Goal: Transaction & Acquisition: Purchase product/service

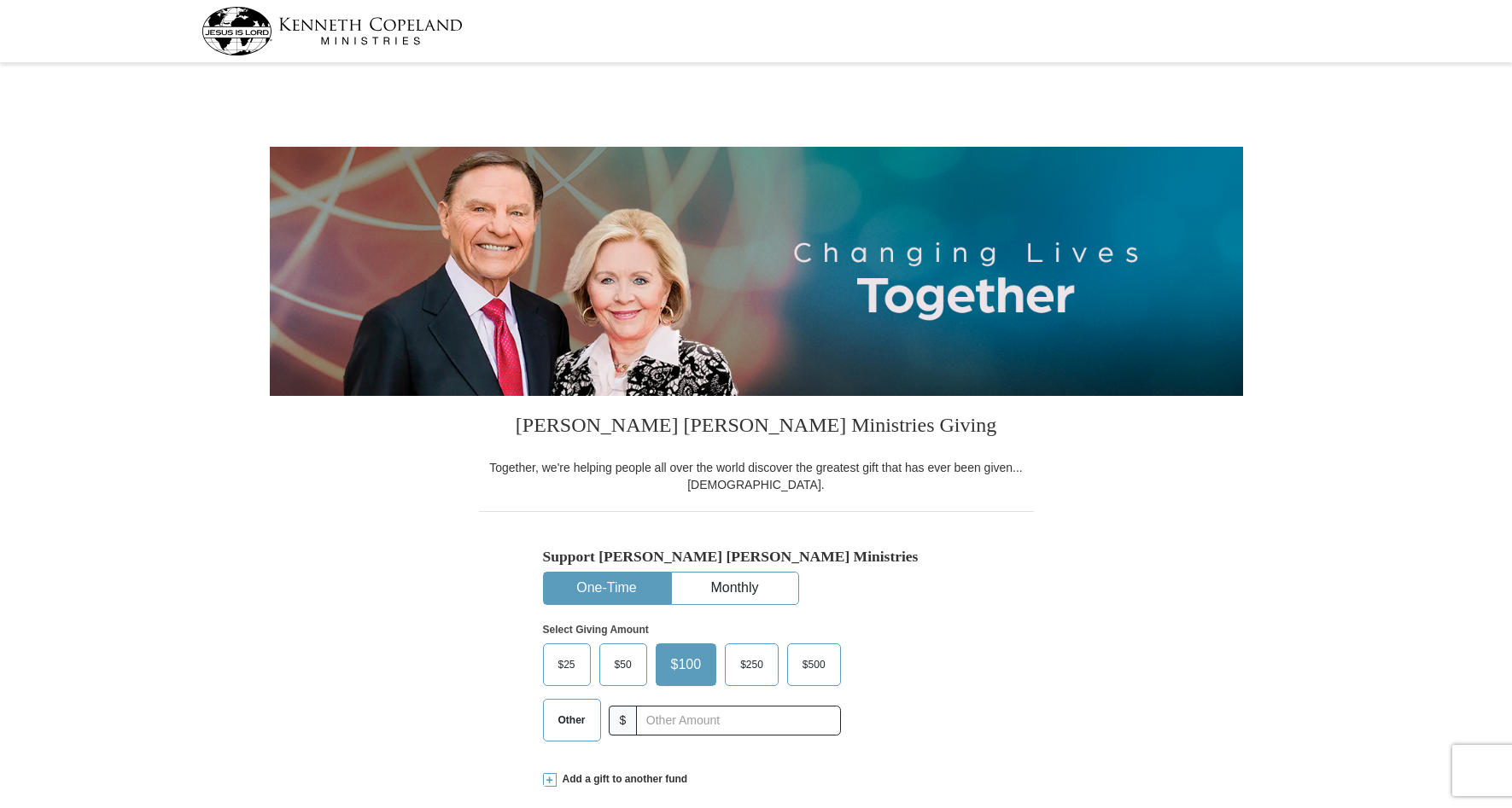
select select "GA"
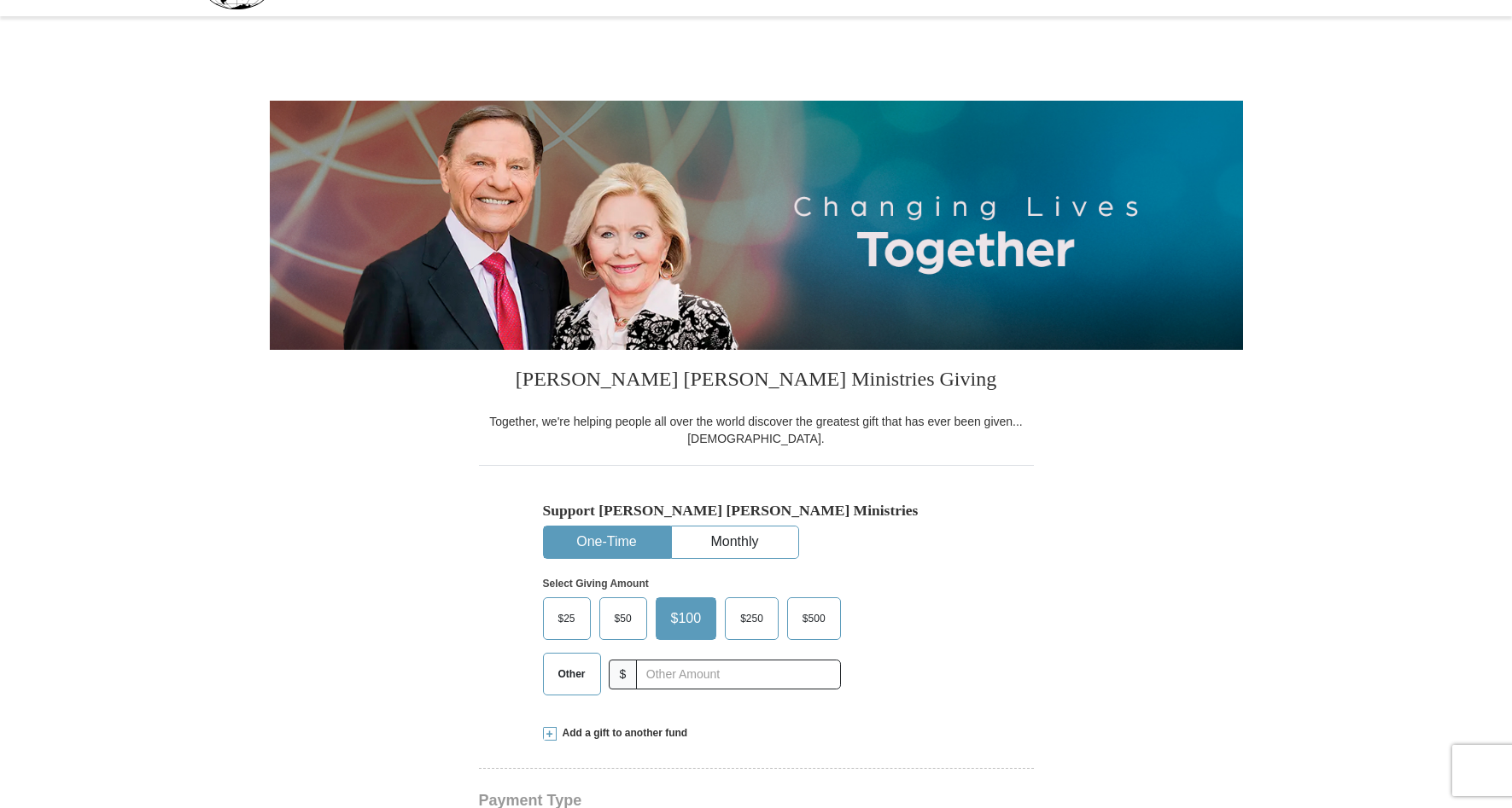
scroll to position [85, 0]
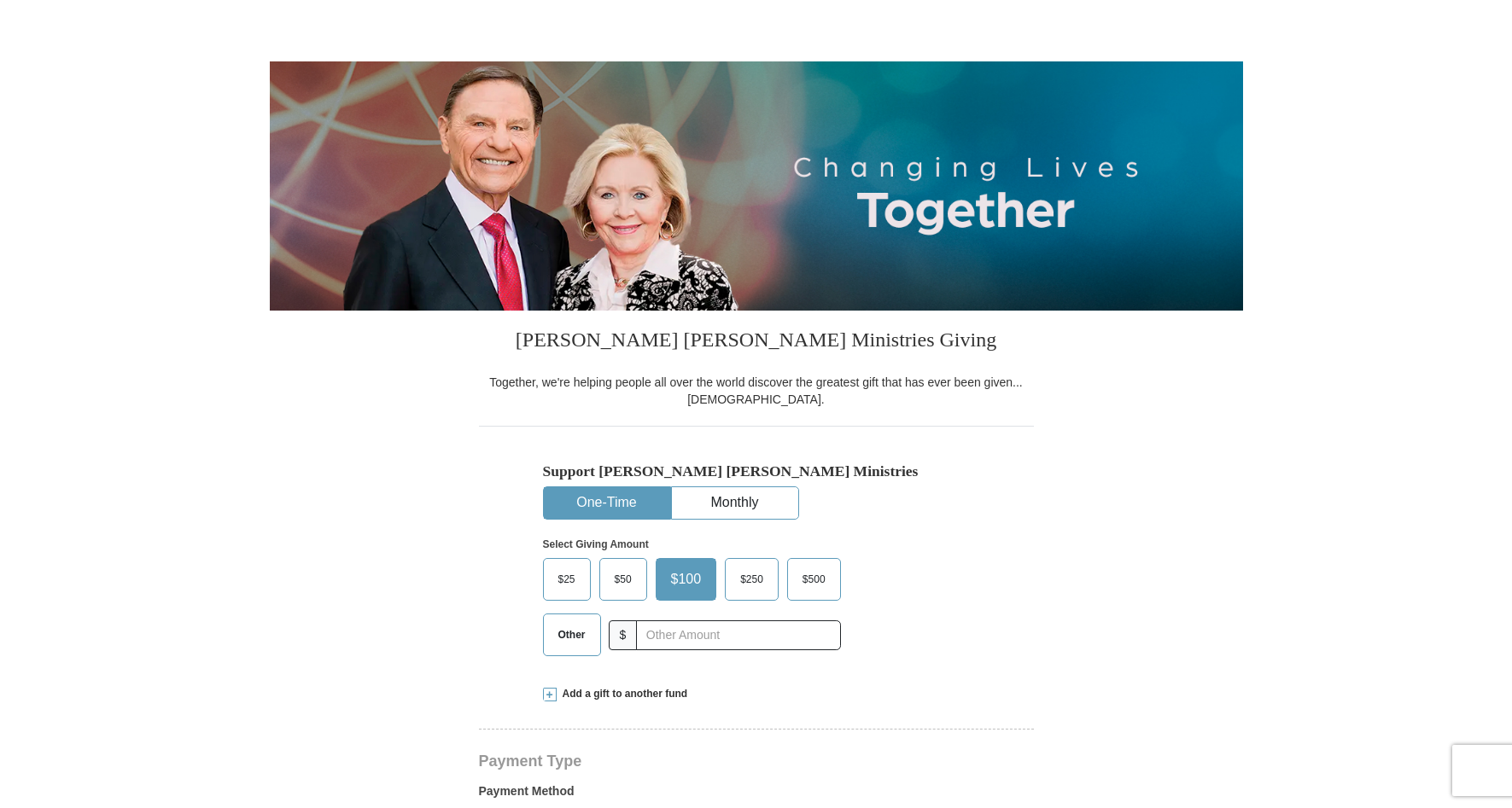
click at [577, 631] on span "Other" at bounding box center [572, 635] width 44 height 26
click at [0, 0] on input "Other" at bounding box center [0, 0] width 0 height 0
click at [648, 635] on input "text" at bounding box center [737, 635] width 190 height 30
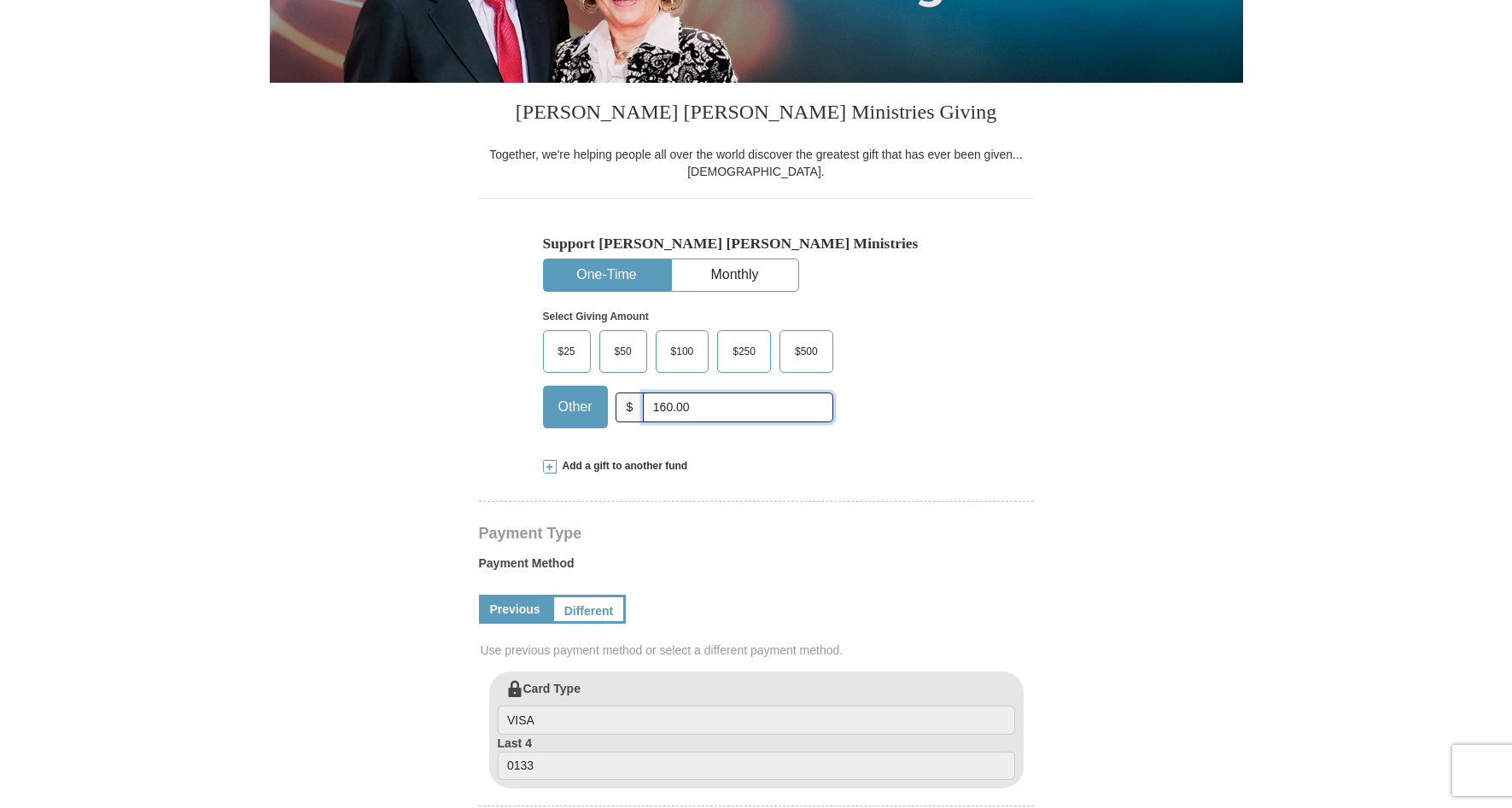
scroll to position [342, 0]
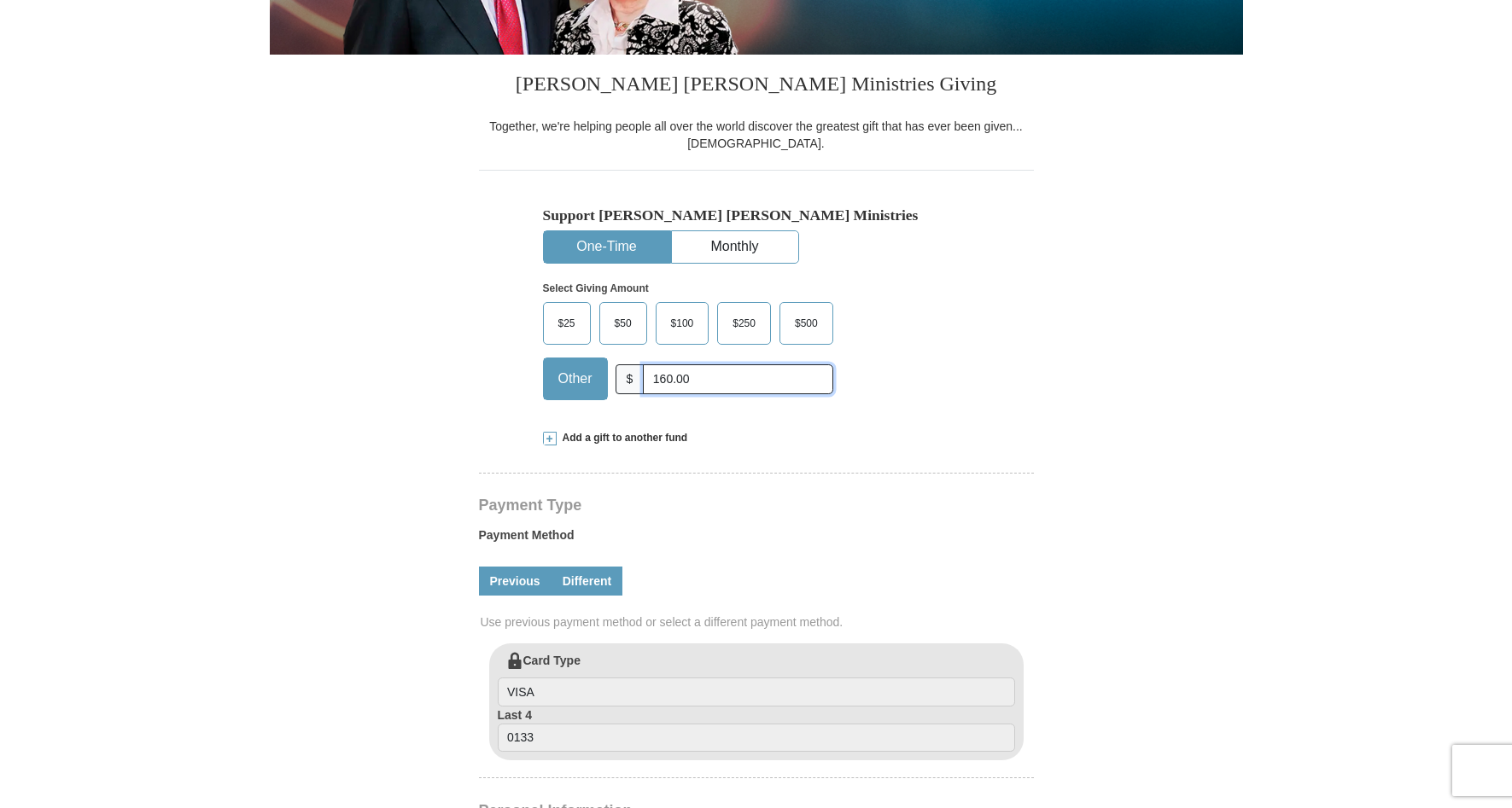
type input "160.00"
click at [595, 586] on link "Different" at bounding box center [588, 582] width 72 height 29
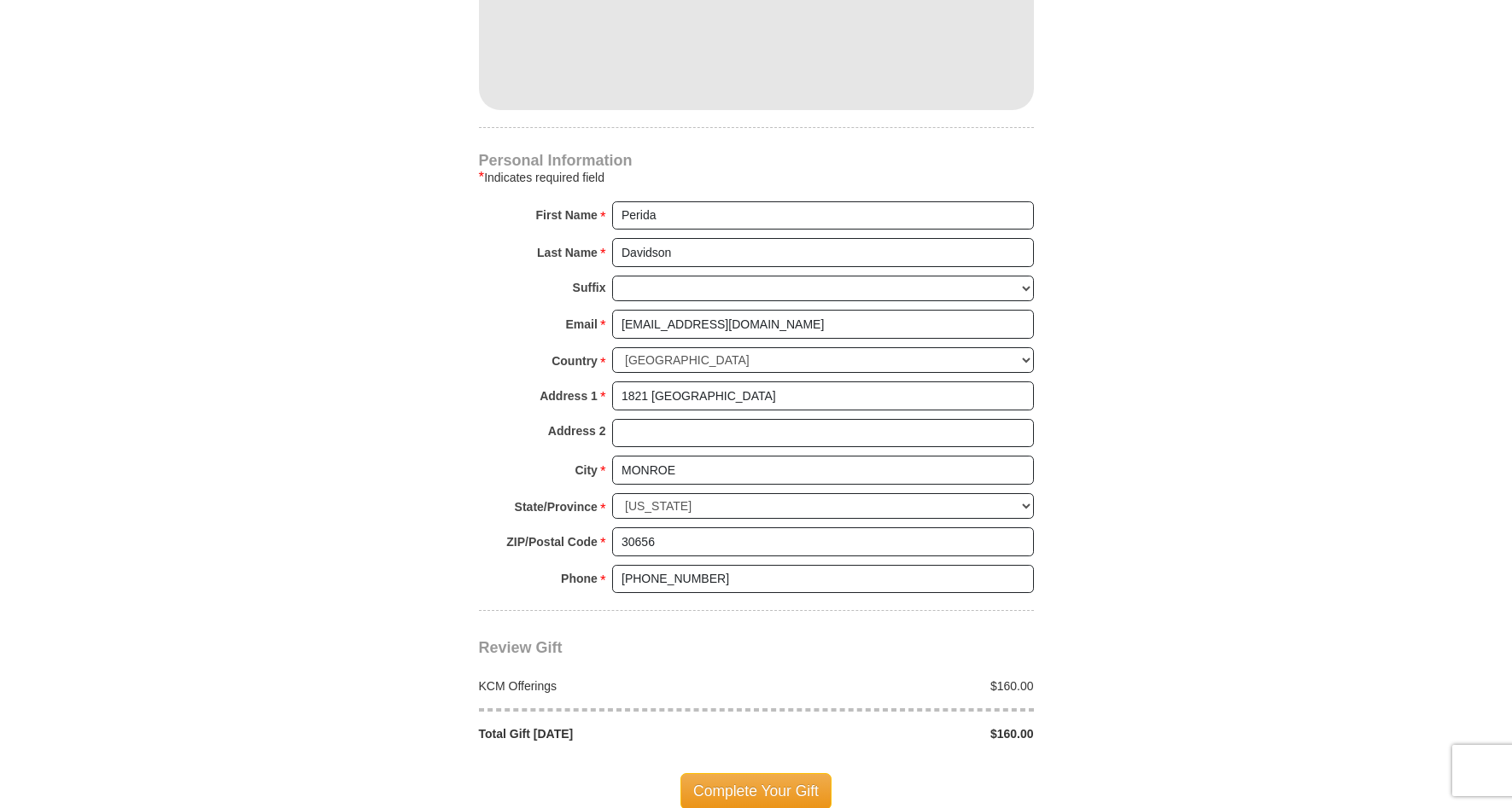
scroll to position [1195, 0]
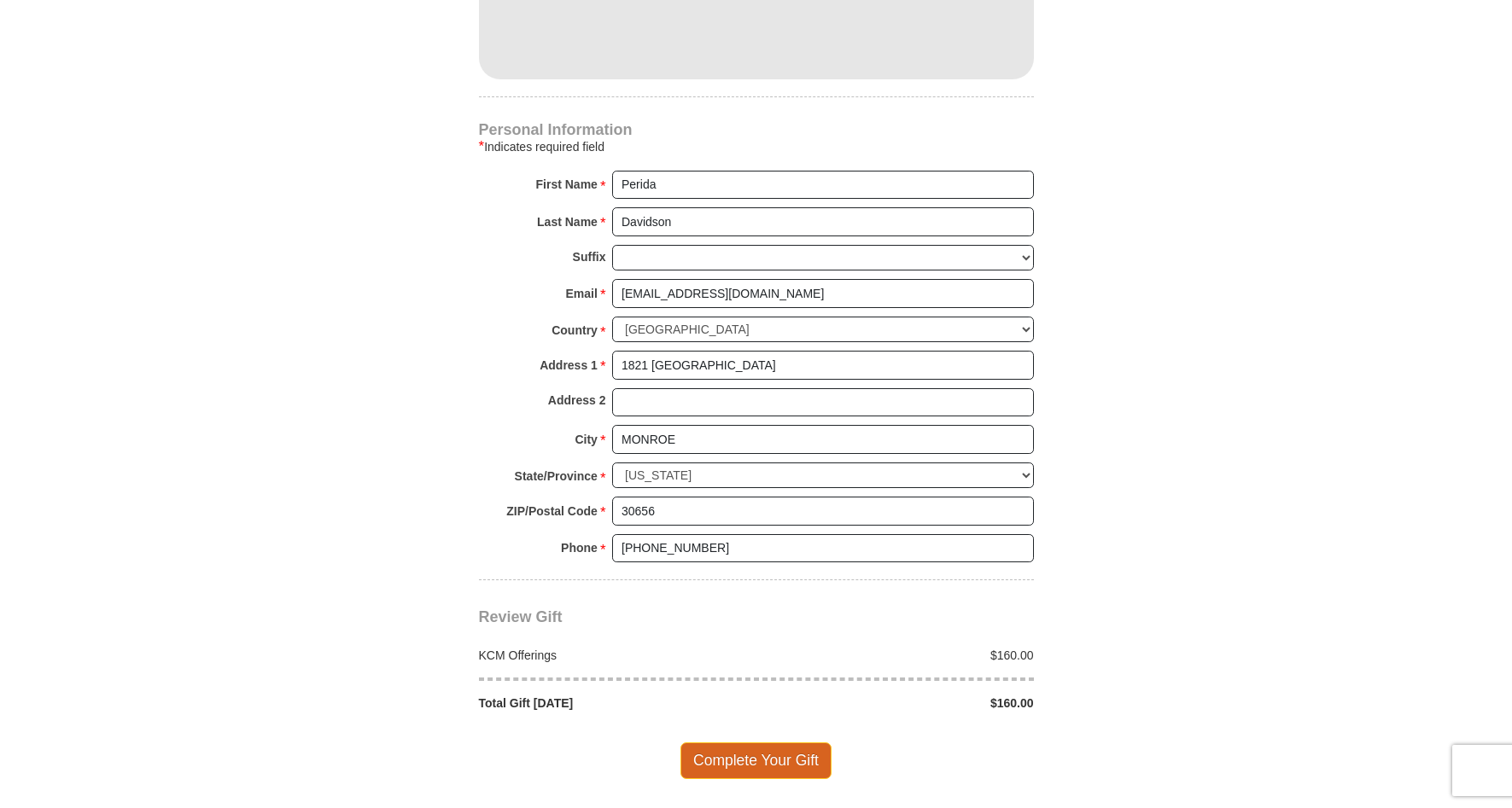
click at [744, 766] on span "Complete Your Gift" at bounding box center [755, 760] width 151 height 36
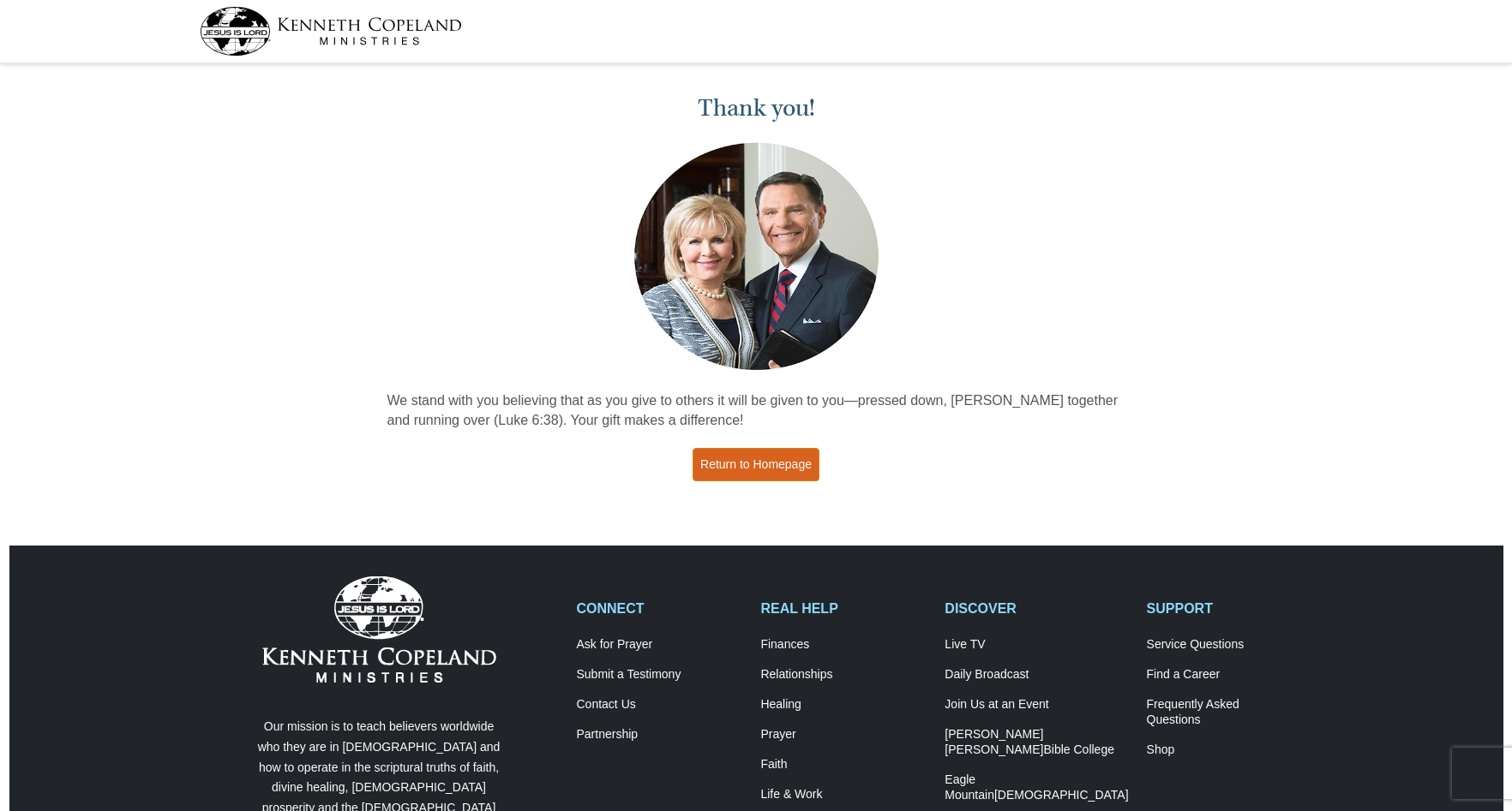
click at [750, 463] on link "Return to Homepage" at bounding box center [756, 465] width 127 height 33
